Goal: Information Seeking & Learning: Understand process/instructions

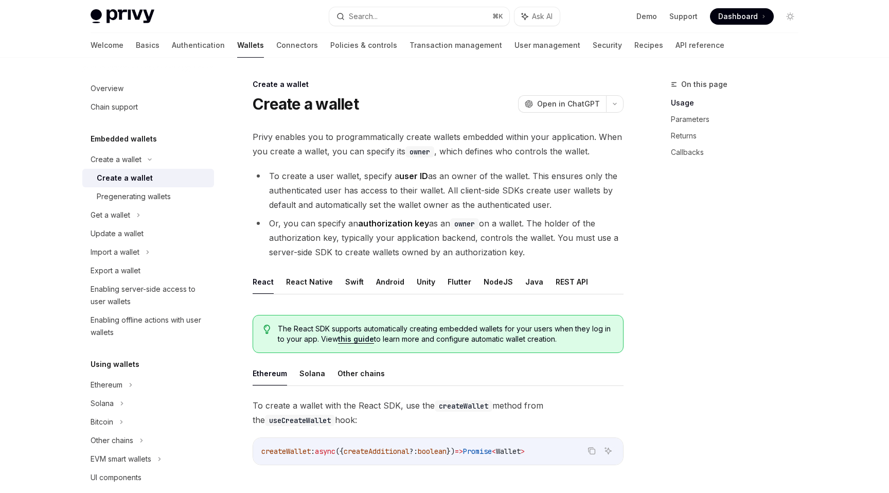
click at [353, 196] on li "To create a user wallet, specify a user ID as an owner of the wallet. This ensu…" at bounding box center [438, 190] width 371 height 43
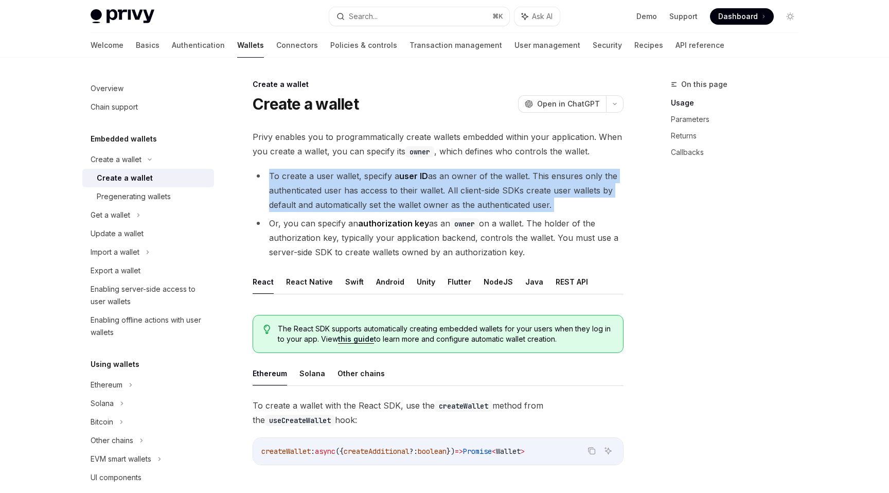
click at [353, 196] on li "To create a user wallet, specify a user ID as an owner of the wallet. This ensu…" at bounding box center [438, 190] width 371 height 43
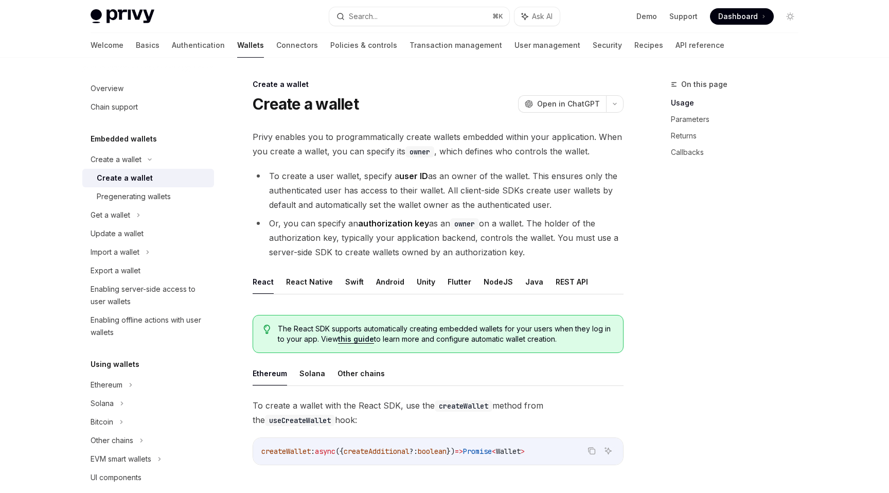
click at [323, 135] on span "Privy enables you to programmatically create wallets embedded within your appli…" at bounding box center [438, 144] width 371 height 29
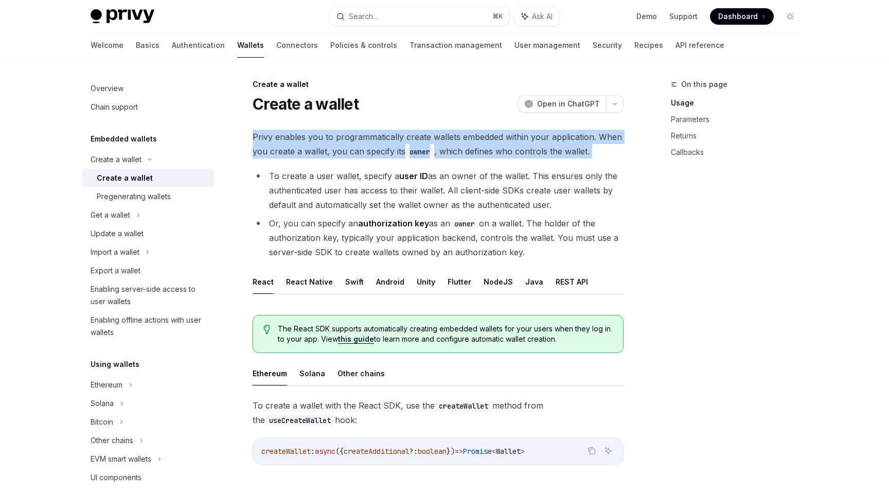
click at [323, 135] on span "Privy enables you to programmatically create wallets embedded within your appli…" at bounding box center [438, 144] width 371 height 29
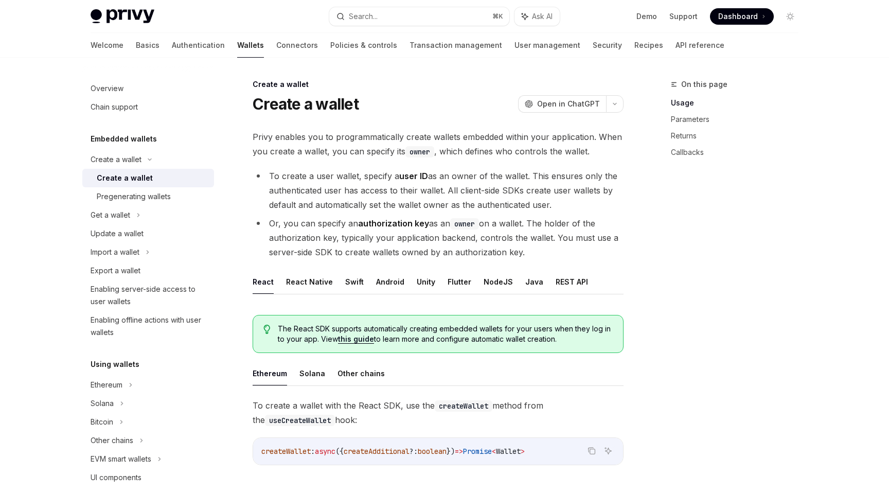
click at [324, 212] on ul "To create a user wallet, specify a user ID as an owner of the wallet. This ensu…" at bounding box center [438, 214] width 371 height 91
click at [614, 102] on icon "button" at bounding box center [615, 104] width 12 height 4
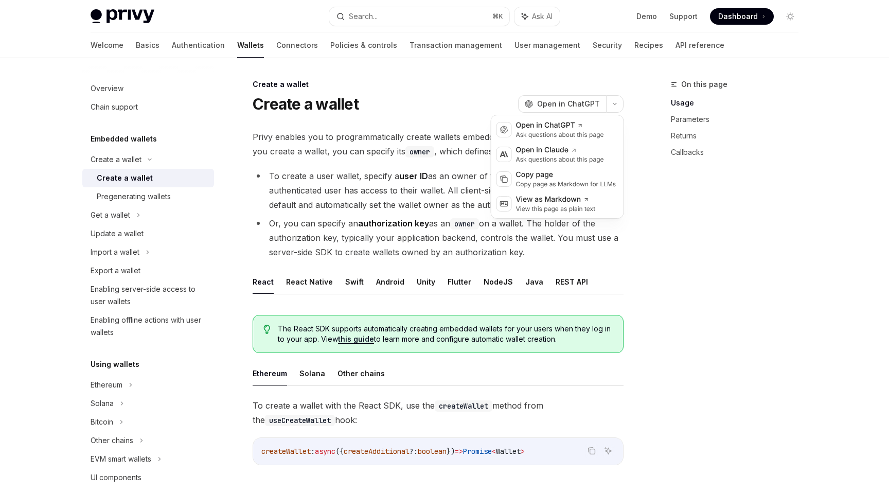
click at [393, 144] on span "Privy enables you to programmatically create wallets embedded within your appli…" at bounding box center [438, 144] width 371 height 29
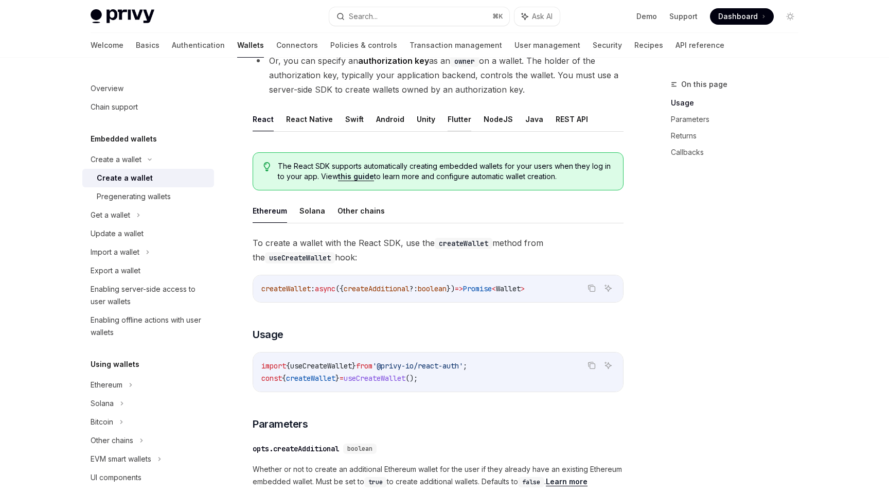
scroll to position [167, 0]
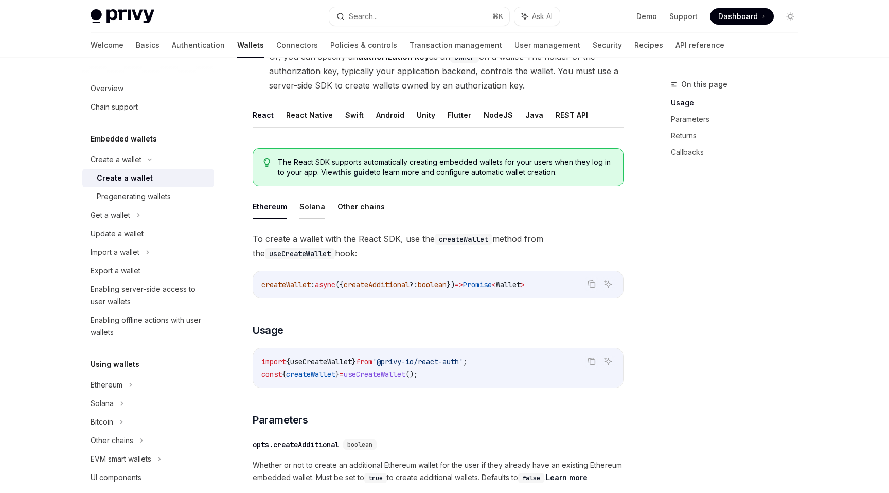
click at [314, 209] on button "Solana" at bounding box center [313, 207] width 26 height 24
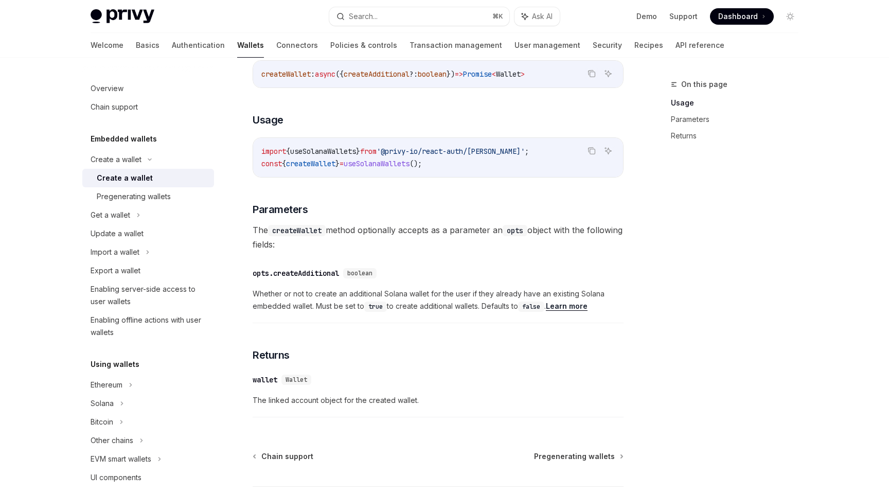
scroll to position [133, 0]
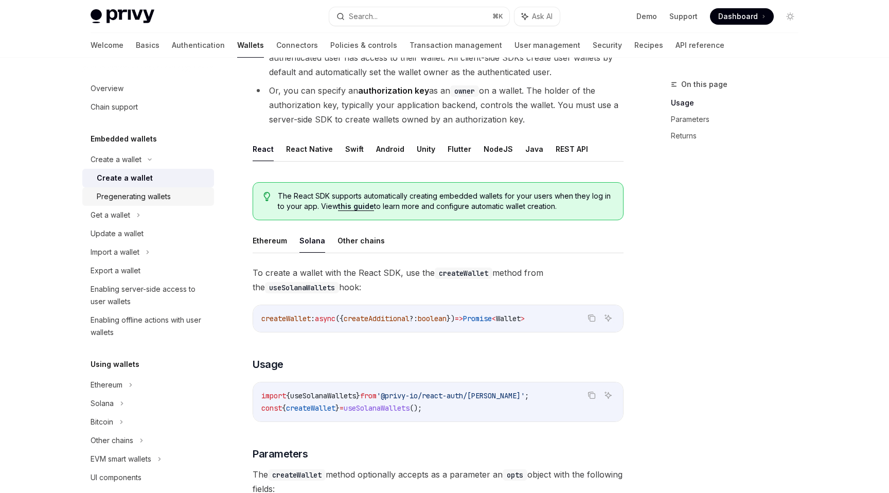
click at [194, 202] on div "Pregenerating wallets" at bounding box center [152, 196] width 111 height 12
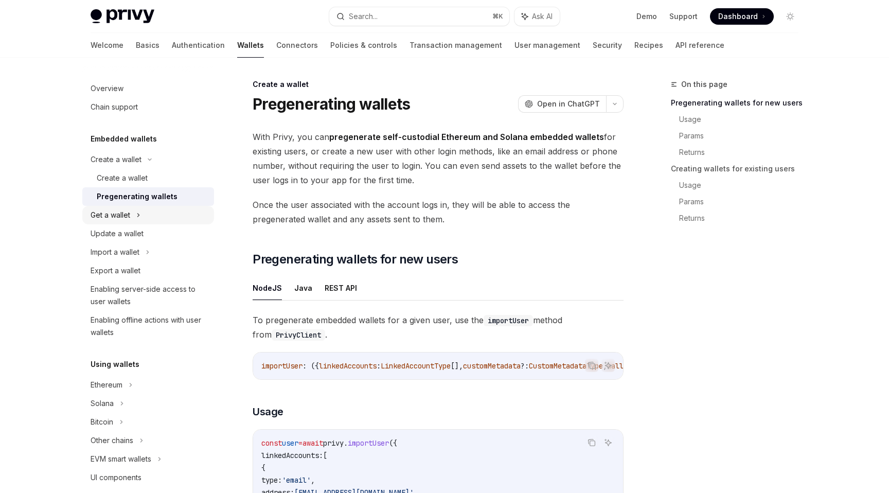
click at [160, 218] on div "Get a wallet" at bounding box center [148, 215] width 132 height 19
type textarea "*"
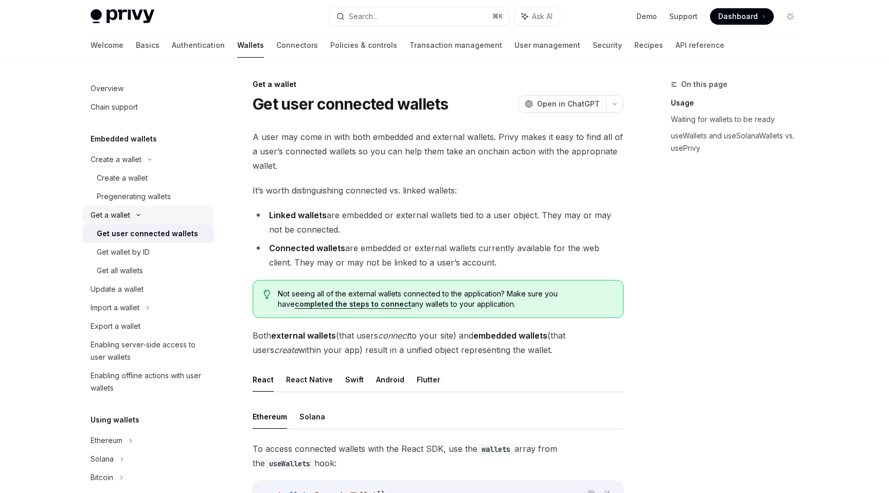
click at [148, 213] on div "Get a wallet" at bounding box center [148, 215] width 132 height 19
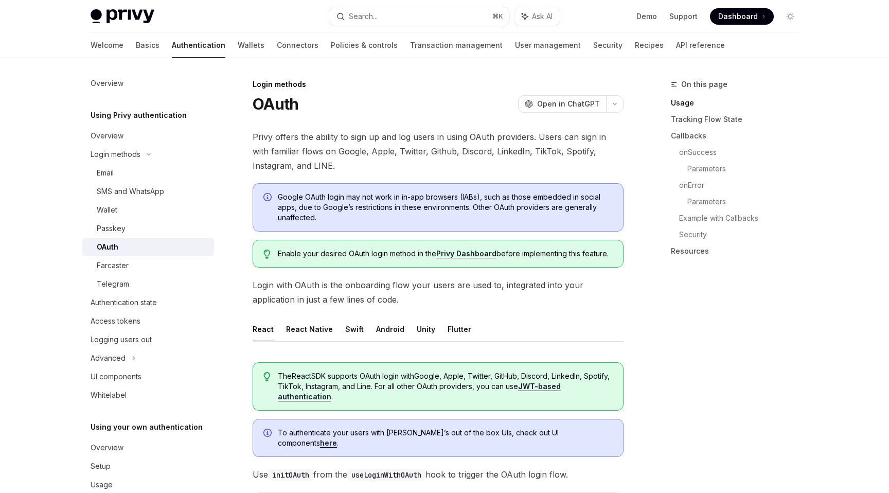
click at [499, 145] on span "Privy offers the ability to sign up and log users in using OAuth providers. Use…" at bounding box center [438, 151] width 371 height 43
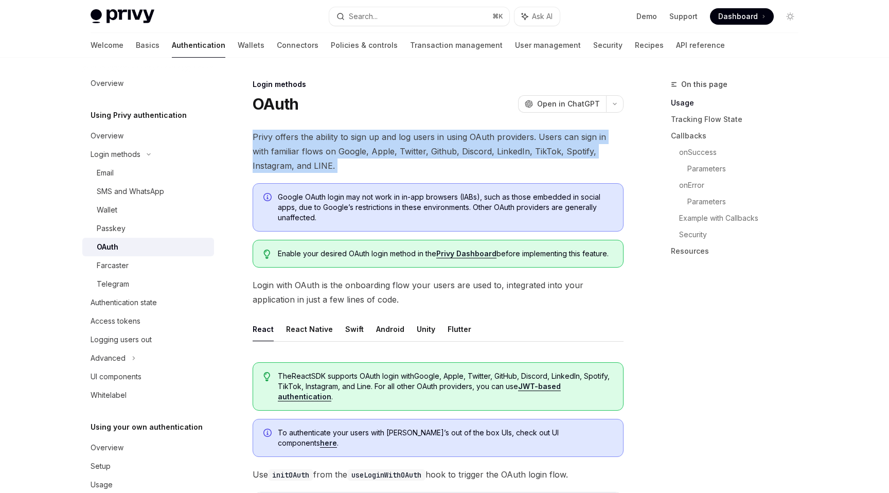
click at [499, 145] on span "Privy offers the ability to sign up and log users in using OAuth providers. Use…" at bounding box center [438, 151] width 371 height 43
click at [358, 172] on span "Privy offers the ability to sign up and log users in using OAuth providers. Use…" at bounding box center [438, 151] width 371 height 43
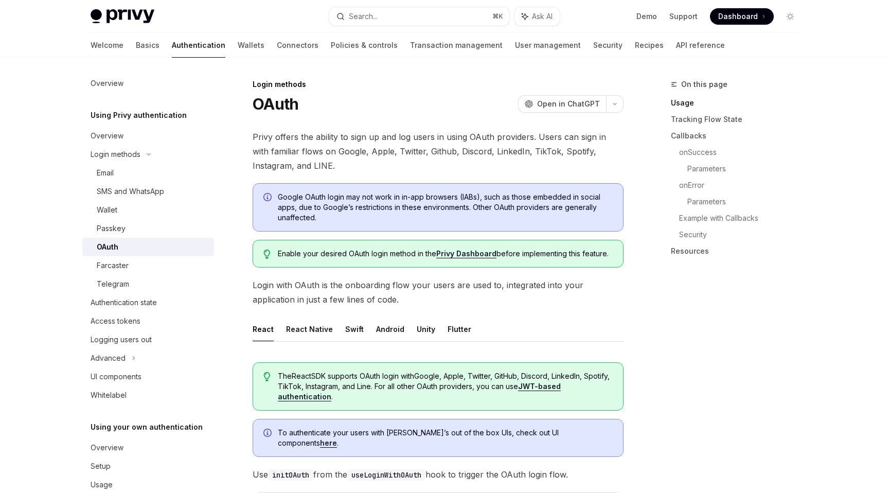
click at [413, 198] on span "Google OAuth login may not work in in-app browsers (IABs), such as those embedd…" at bounding box center [445, 207] width 335 height 31
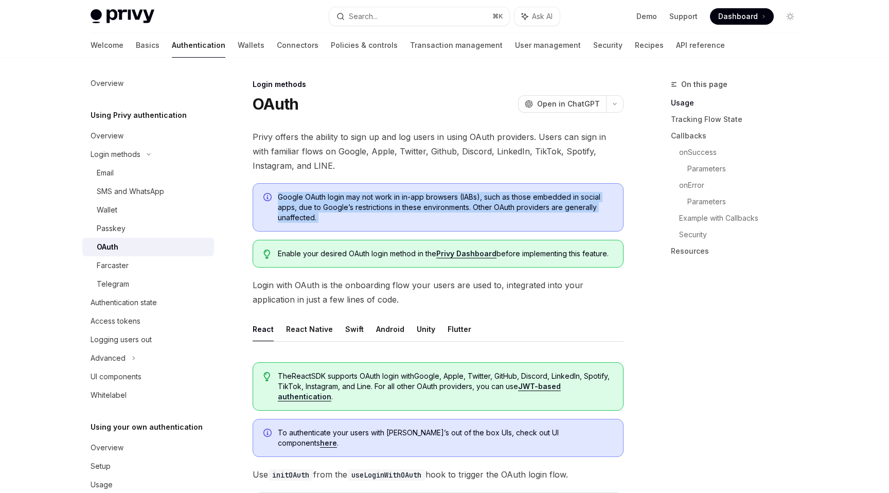
click at [413, 198] on span "Google OAuth login may not work in in-app browsers (IABs), such as those embedd…" at bounding box center [445, 207] width 335 height 31
click at [408, 226] on div "Google OAuth login may not work in in-app browsers (IABs), such as those embedd…" at bounding box center [438, 207] width 371 height 48
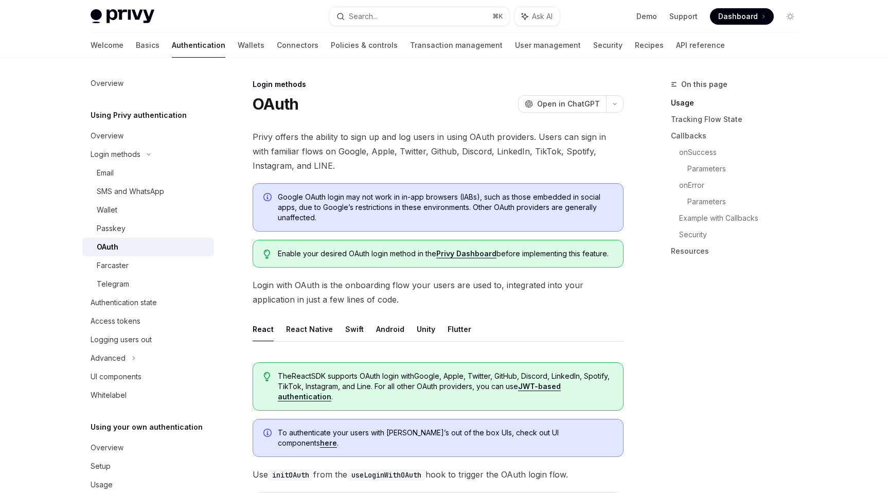
click at [353, 142] on span "Privy offers the ability to sign up and log users in using OAuth providers. Use…" at bounding box center [438, 151] width 371 height 43
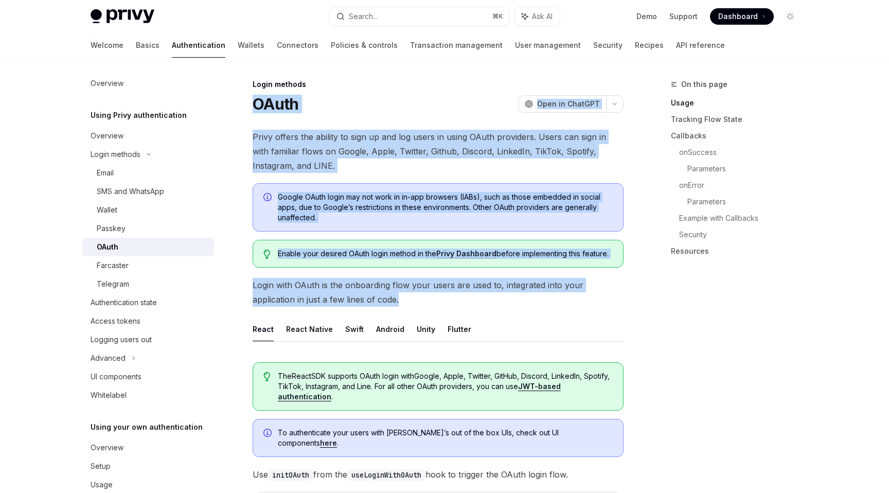
drag, startPoint x: 496, startPoint y: 301, endPoint x: 496, endPoint y: 79, distance: 221.8
click at [437, 135] on span "Privy offers the ability to sign up and log users in using OAuth providers. Use…" at bounding box center [438, 151] width 371 height 43
